Goal: Find specific page/section

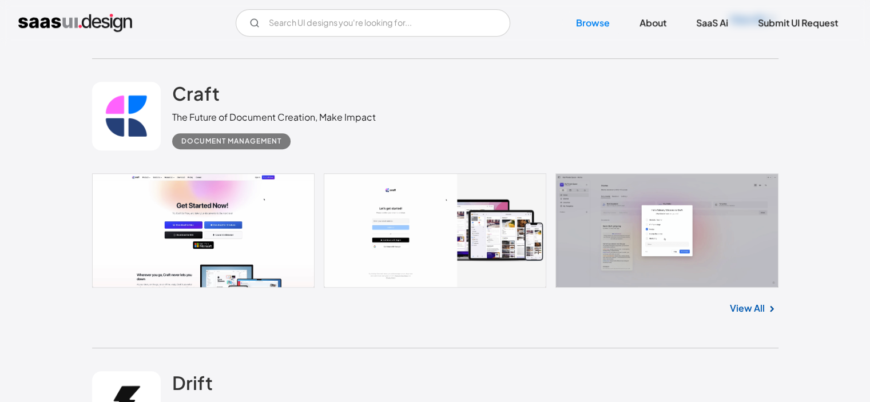
scroll to position [572, 0]
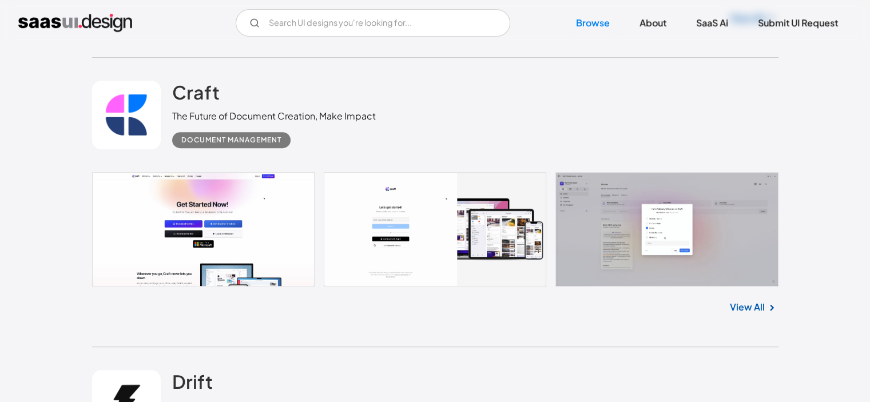
click at [732, 305] on link "View All" at bounding box center [747, 307] width 35 height 14
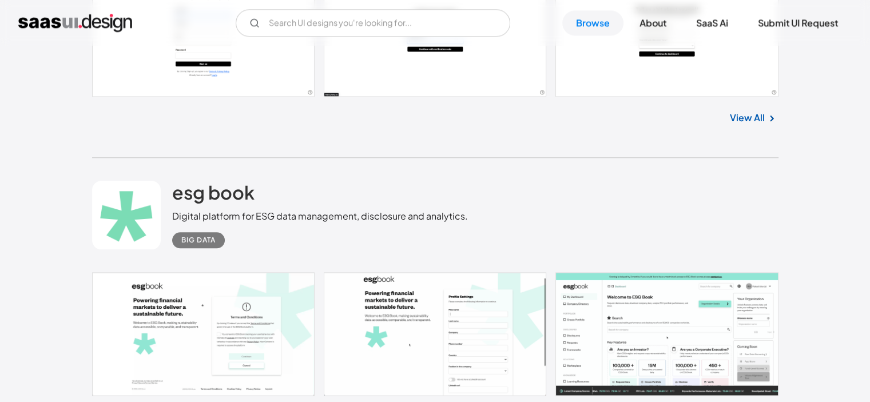
scroll to position [1430, 0]
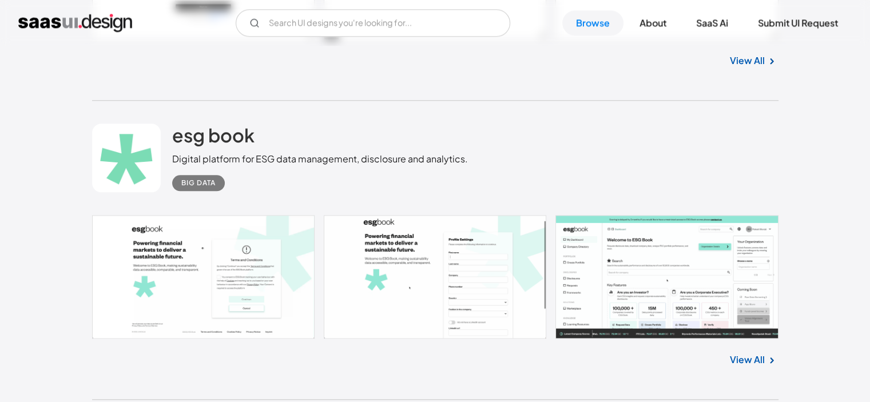
click at [759, 359] on link "View All" at bounding box center [747, 360] width 35 height 14
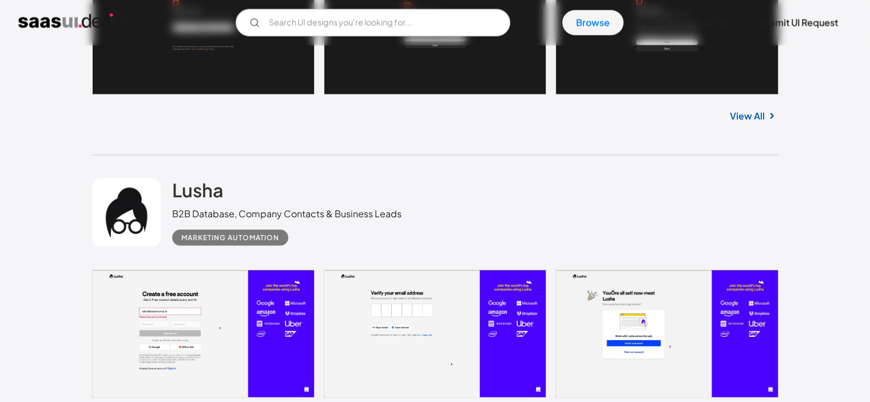
scroll to position [2344, 0]
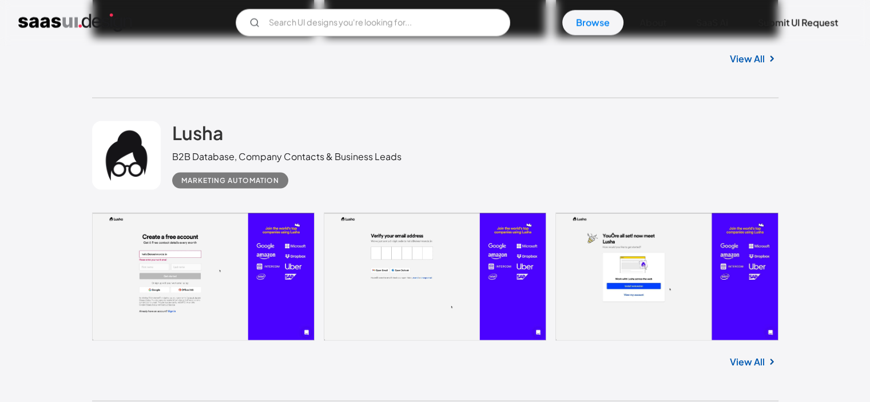
click at [742, 357] on link "View All" at bounding box center [747, 362] width 35 height 14
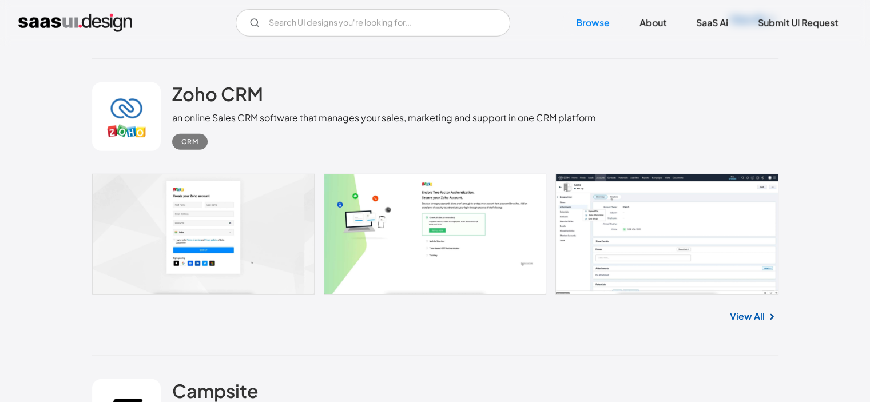
scroll to position [3317, 0]
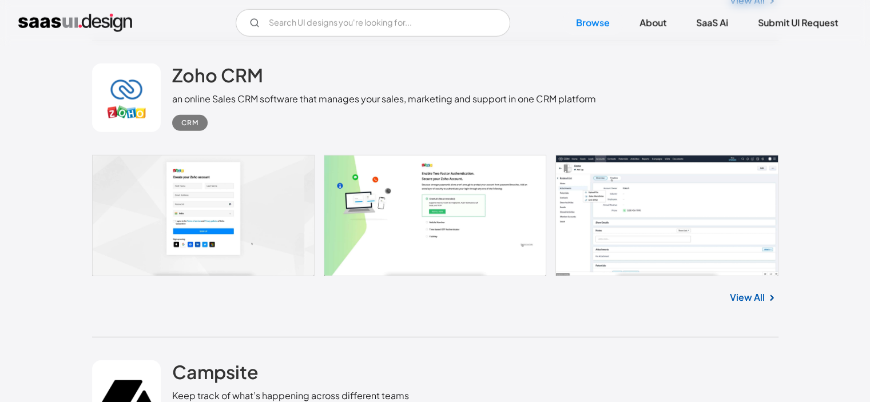
click at [745, 302] on link "View All" at bounding box center [747, 297] width 35 height 14
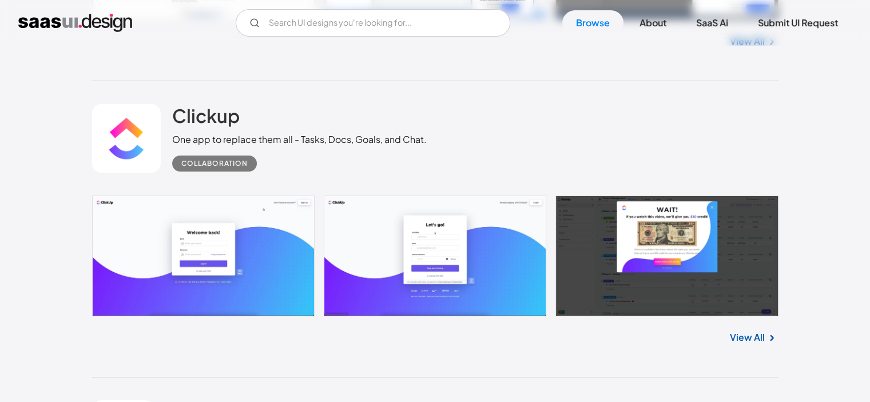
scroll to position [4060, 0]
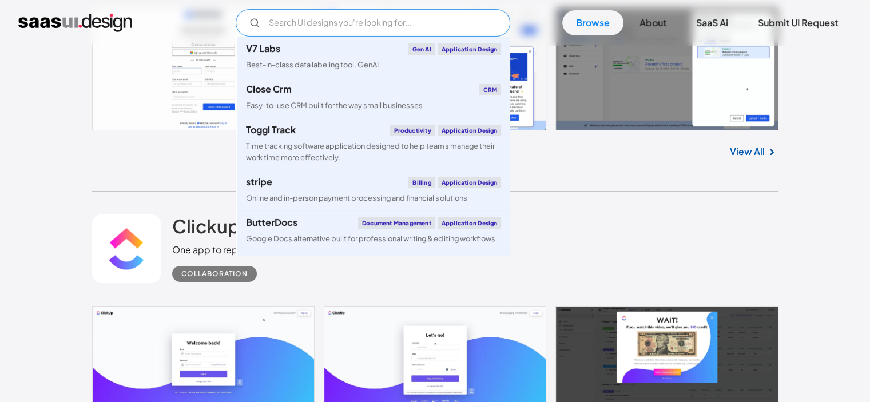
click at [331, 26] on input "Email Form" at bounding box center [373, 22] width 274 height 27
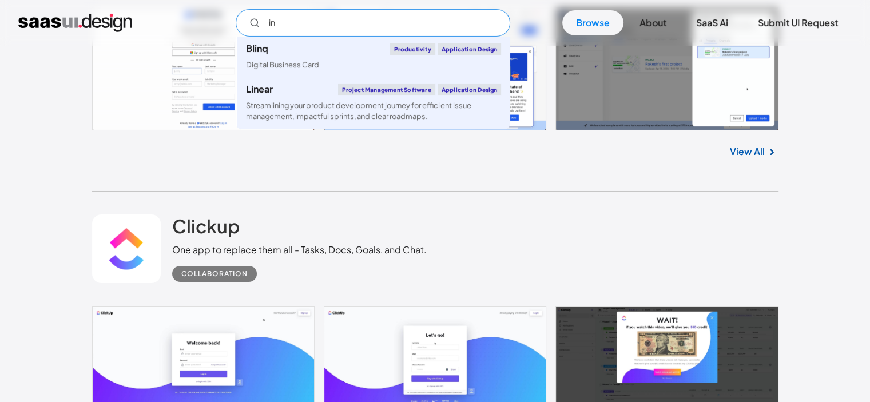
type input "i"
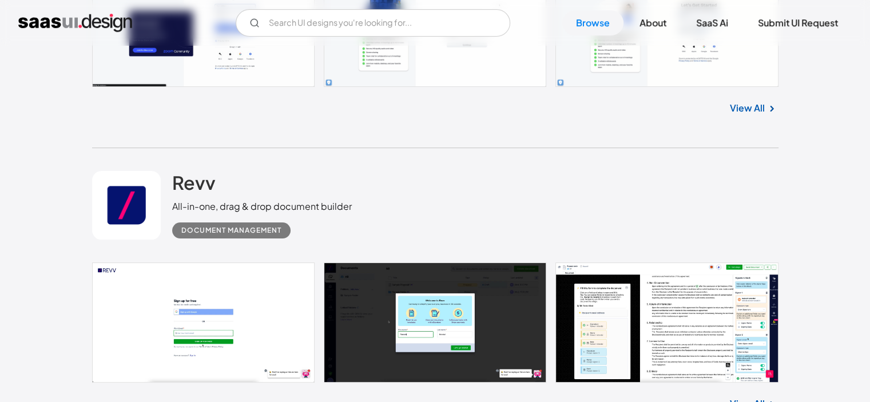
scroll to position [9035, 0]
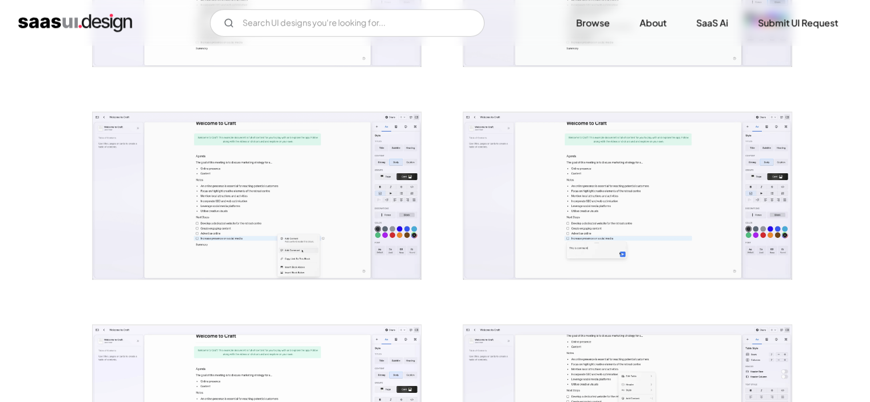
scroll to position [1029, 0]
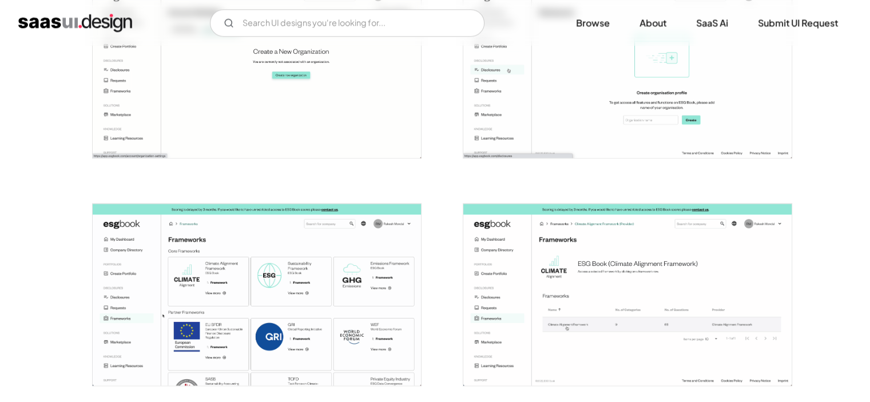
scroll to position [1430, 0]
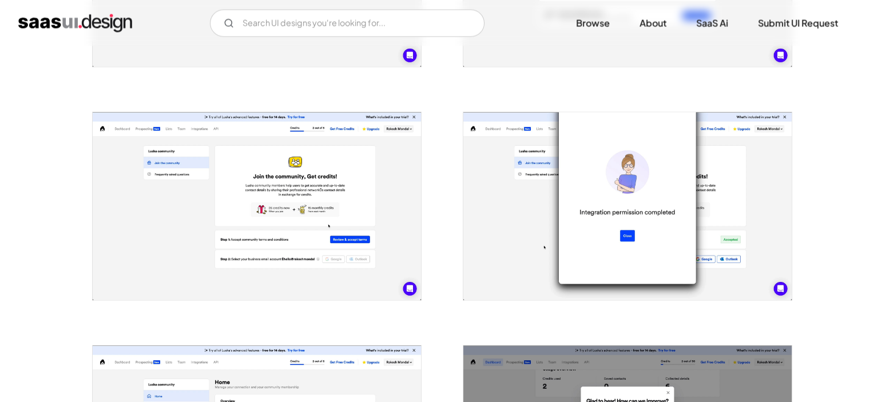
scroll to position [2116, 0]
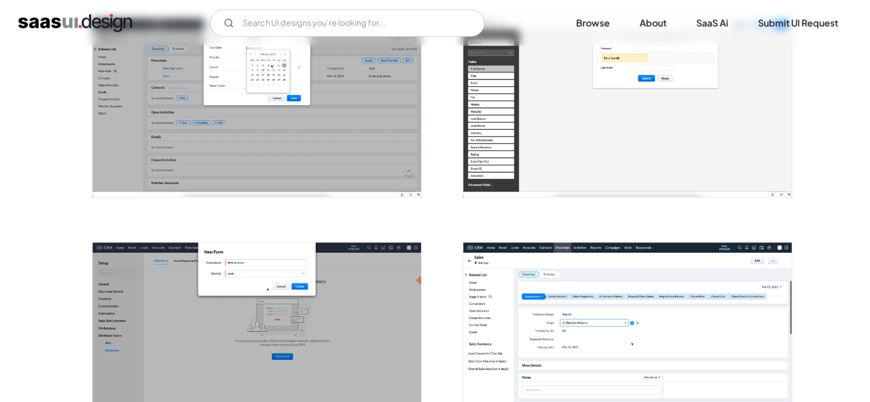
scroll to position [858, 0]
